Goal: Obtain resource: Obtain resource

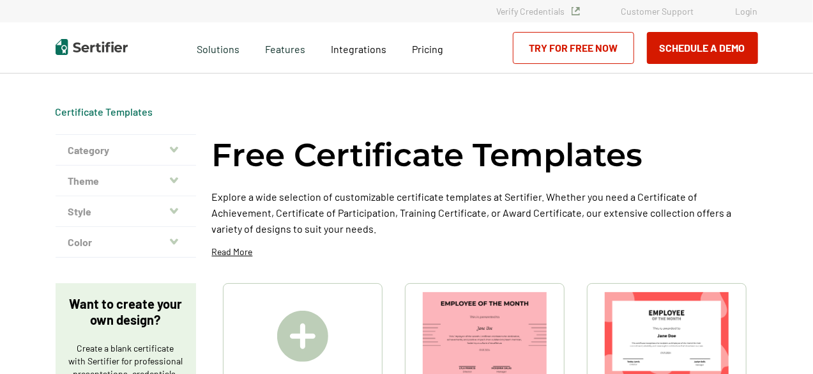
scroll to position [128, 0]
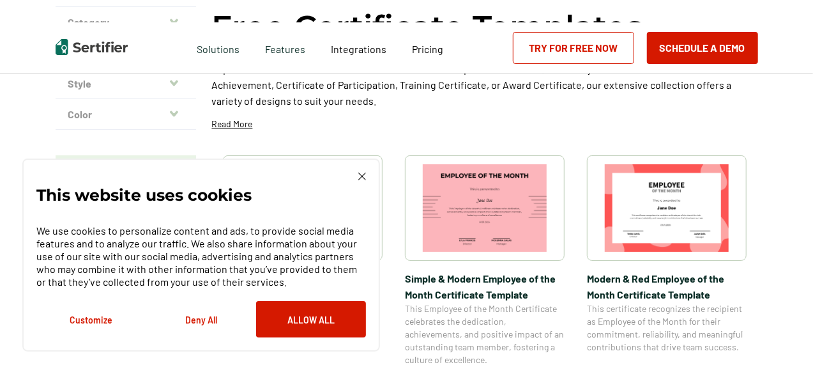
click at [365, 178] on img at bounding box center [362, 176] width 8 height 8
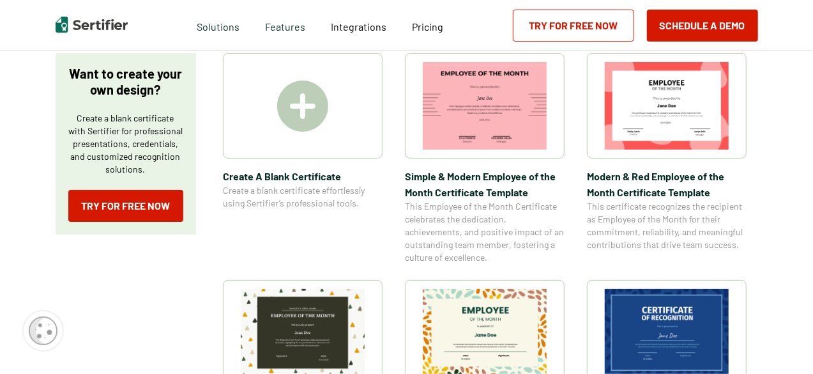
scroll to position [319, 0]
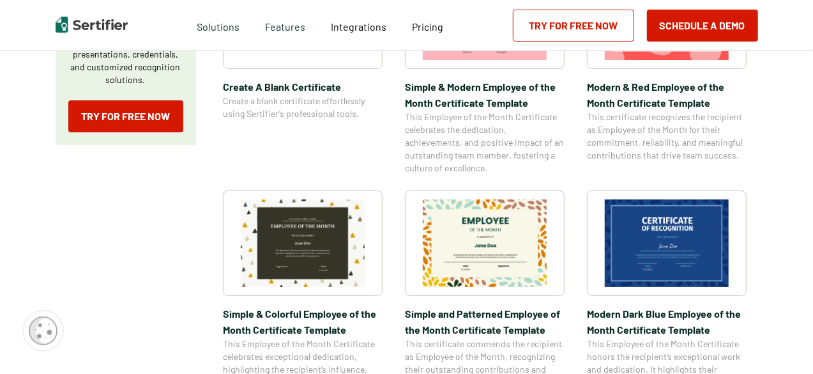
click at [658, 216] on img at bounding box center [667, 243] width 124 height 88
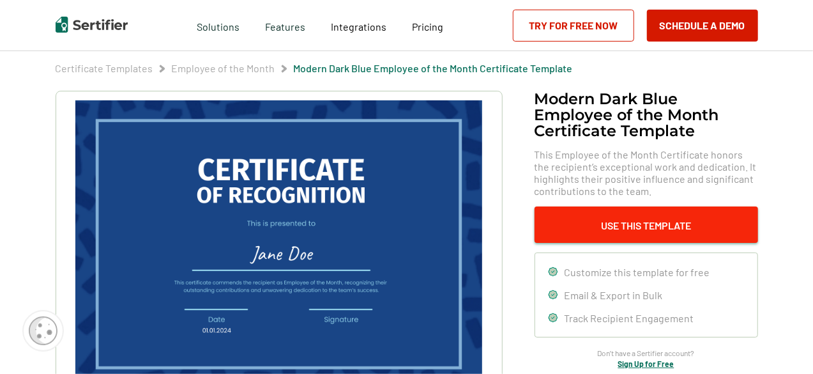
scroll to position [64, 0]
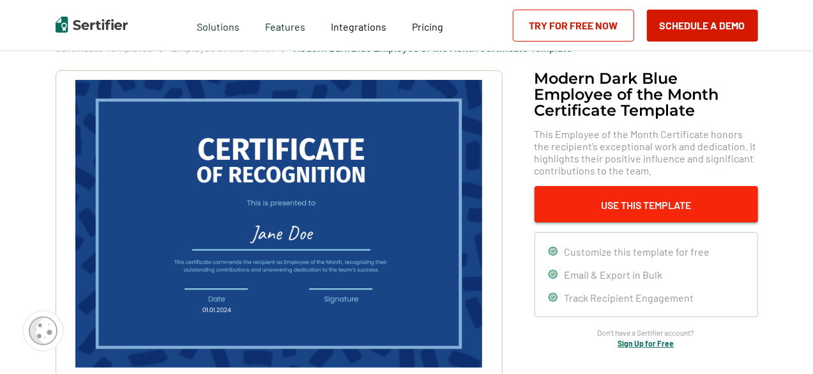
click at [582, 202] on button "Use This Template" at bounding box center [647, 204] width 224 height 36
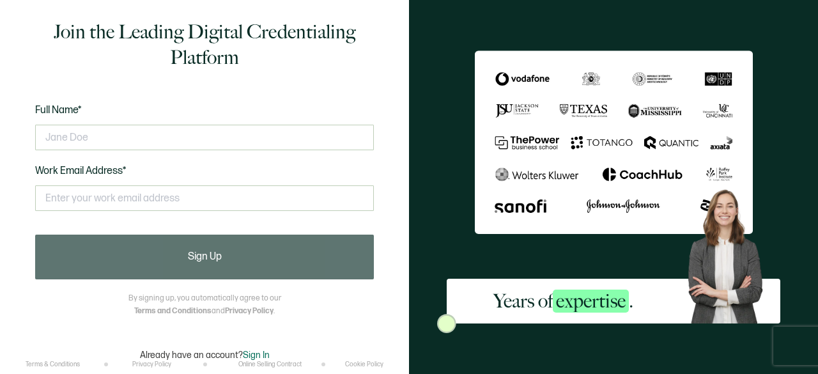
scroll to position [21, 0]
